Goal: Check status

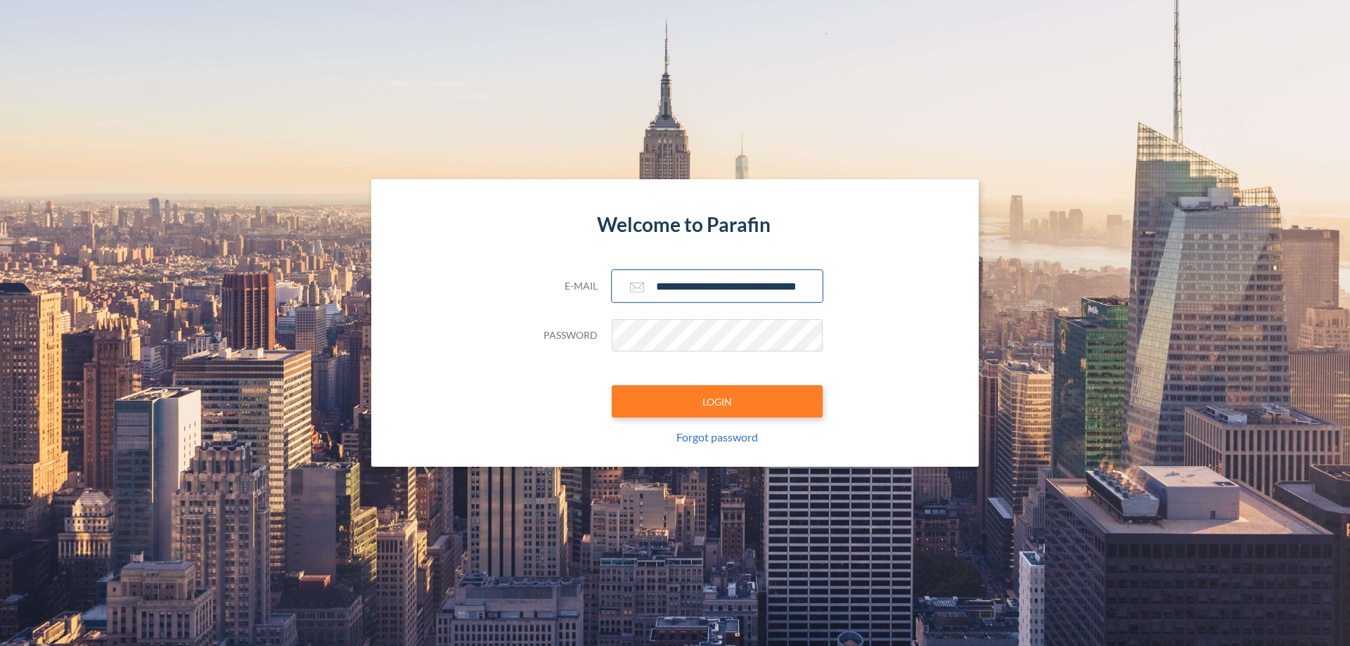
scroll to position [0, 23]
type input "**********"
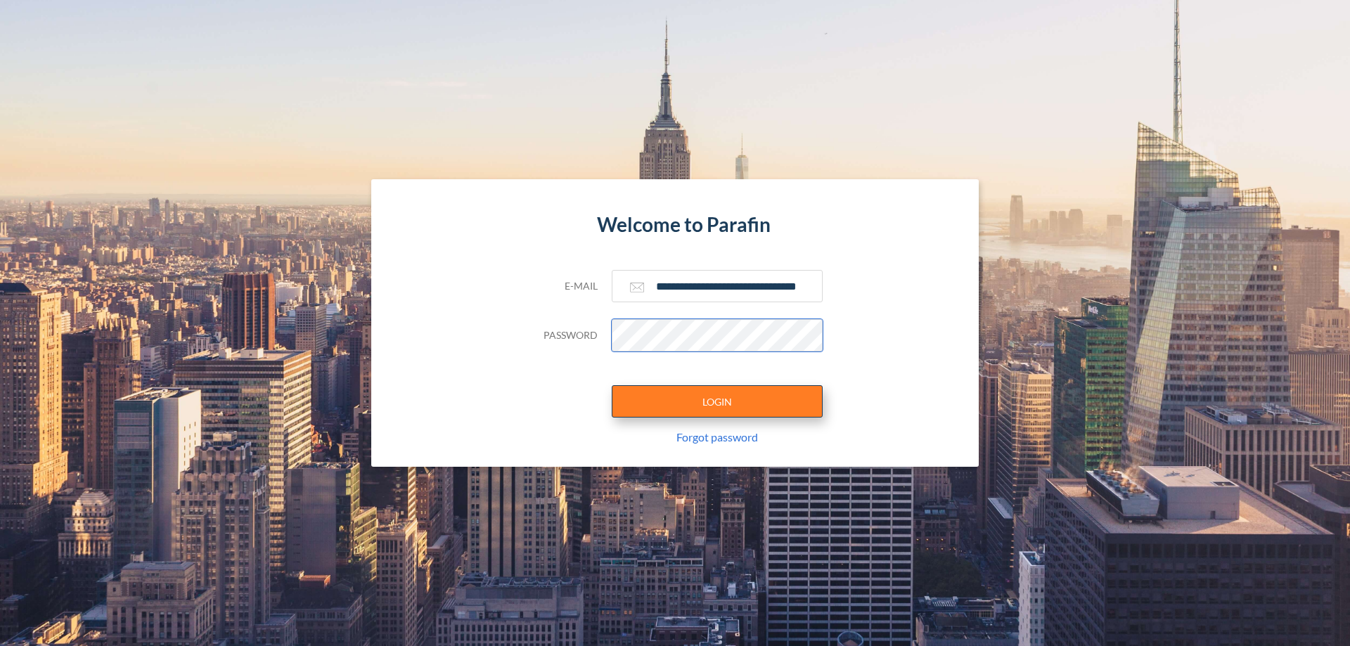
scroll to position [0, 0]
click at [717, 402] on button "LOGIN" at bounding box center [717, 401] width 211 height 32
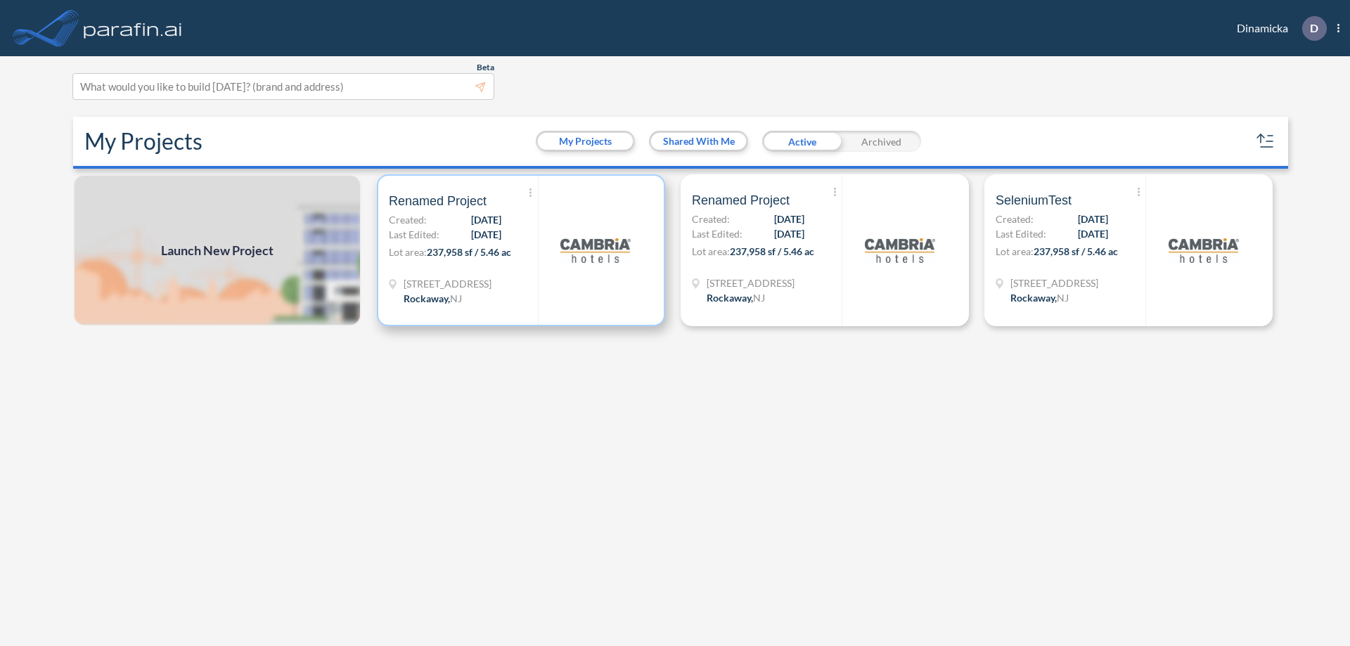
scroll to position [4, 0]
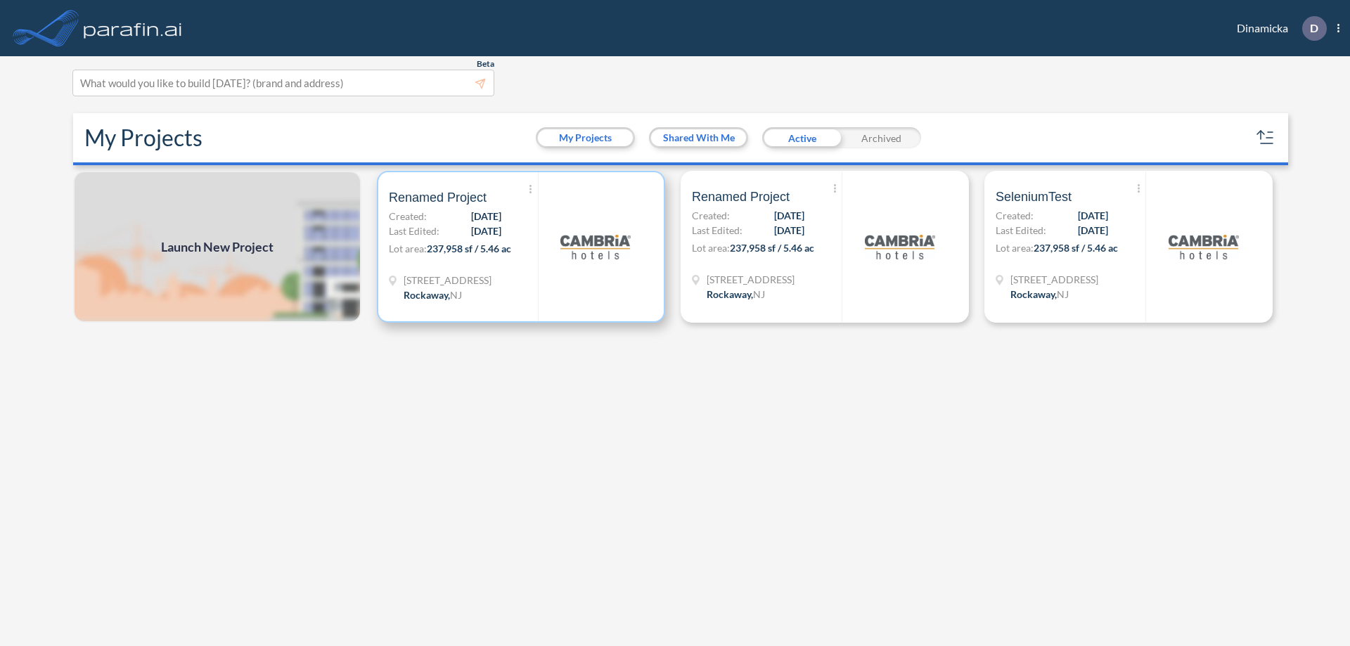
click at [521, 247] on p "Lot area: 237,958 sf / 5.46 ac" at bounding box center [463, 251] width 149 height 20
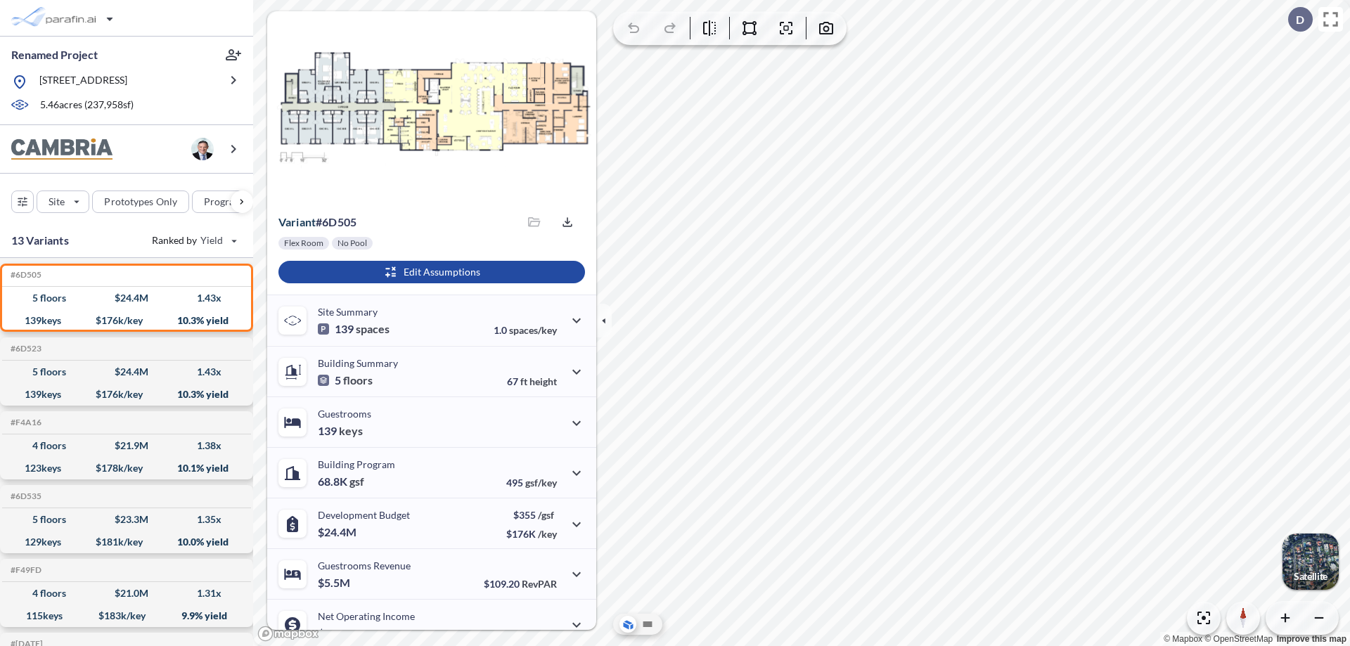
scroll to position [71, 0]
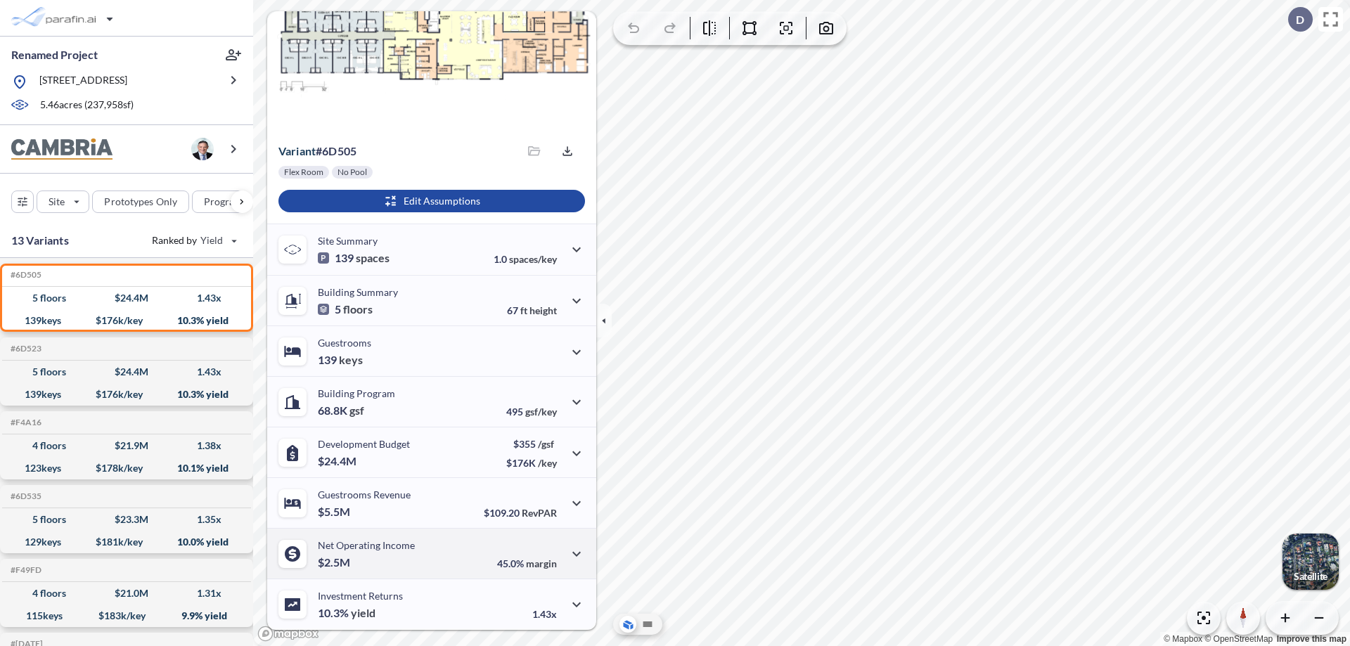
click at [430, 553] on div "Net Operating Income $2.5M 45.0% margin" at bounding box center [431, 553] width 329 height 51
